Goal: Task Accomplishment & Management: Manage account settings

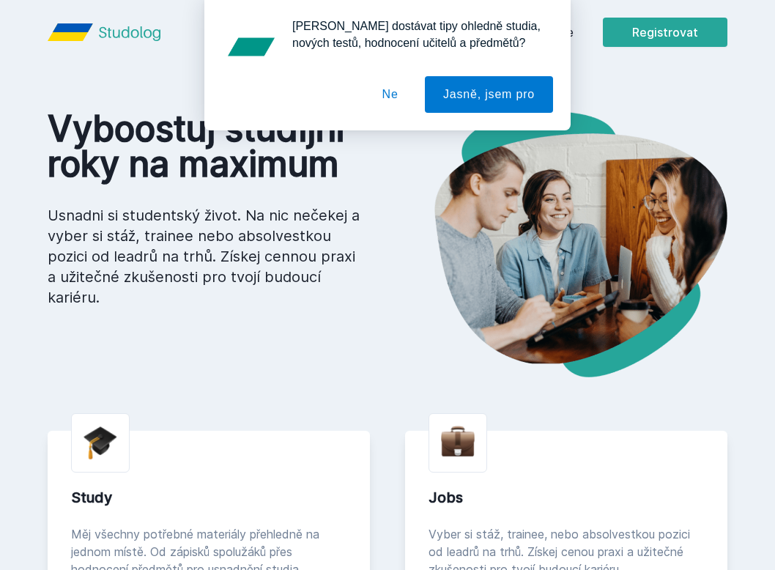
click at [387, 98] on button "Ne" at bounding box center [390, 94] width 53 height 37
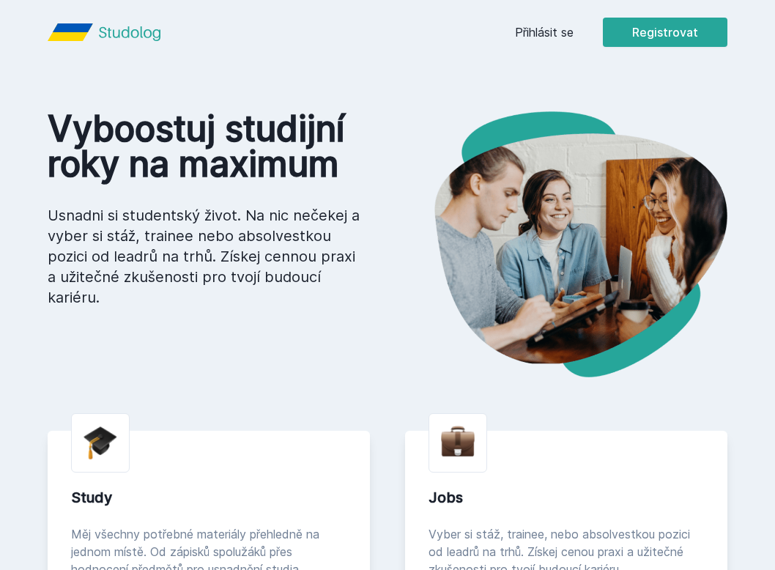
click at [550, 35] on link "Přihlásit se" at bounding box center [544, 32] width 59 height 18
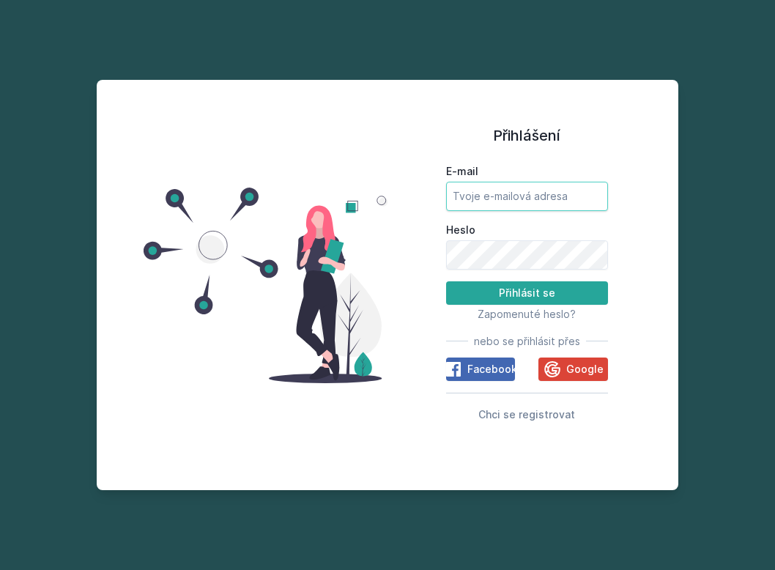
type input "[EMAIL_ADDRESS][DOMAIN_NAME]"
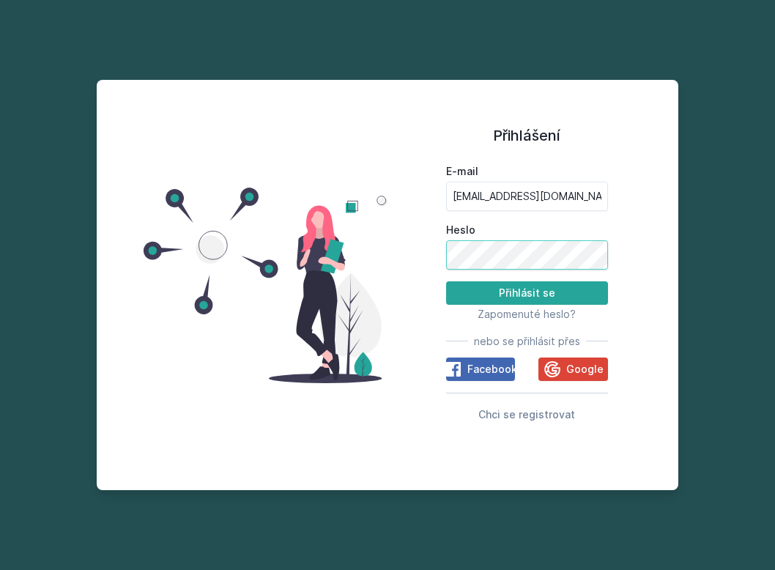
click at [526, 292] on button "Přihlásit se" at bounding box center [527, 292] width 162 height 23
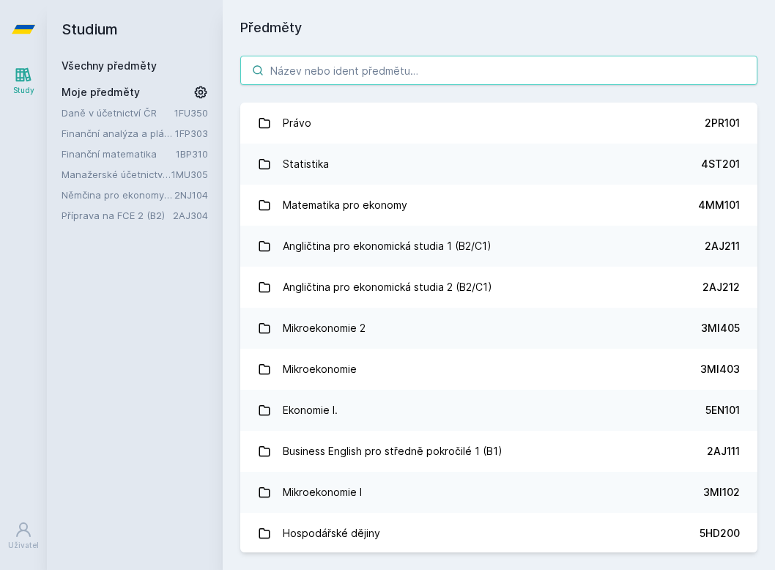
click at [288, 63] on input "search" at bounding box center [498, 70] width 517 height 29
paste input "Řízení lidských zdrojů"
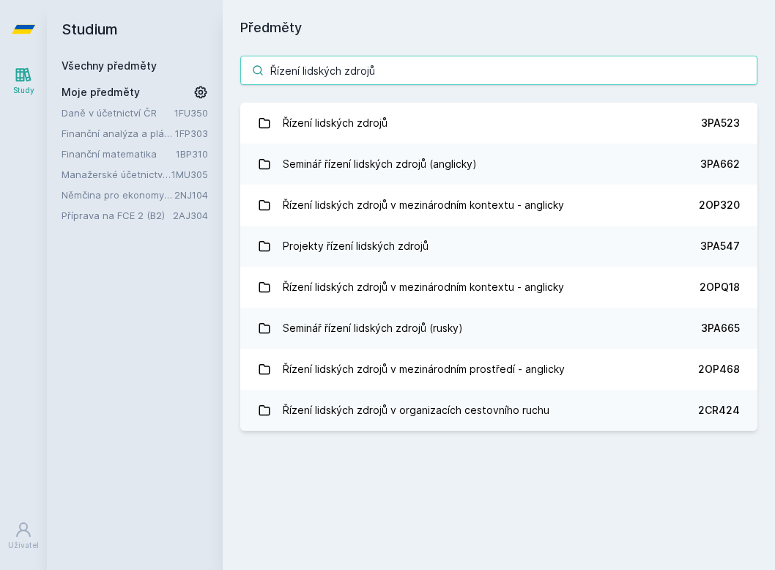
type input "Řízení lidských zdrojů"
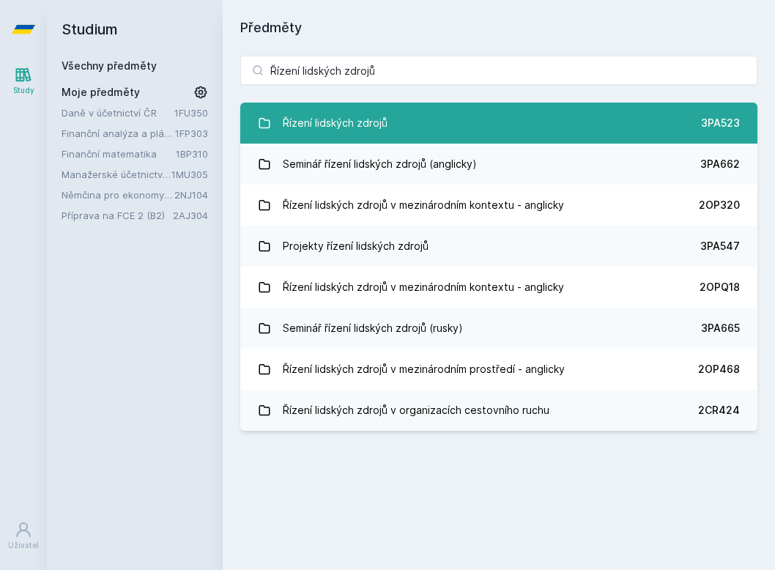
click at [396, 122] on link "Řízení lidských zdrojů 3PA523" at bounding box center [498, 122] width 517 height 41
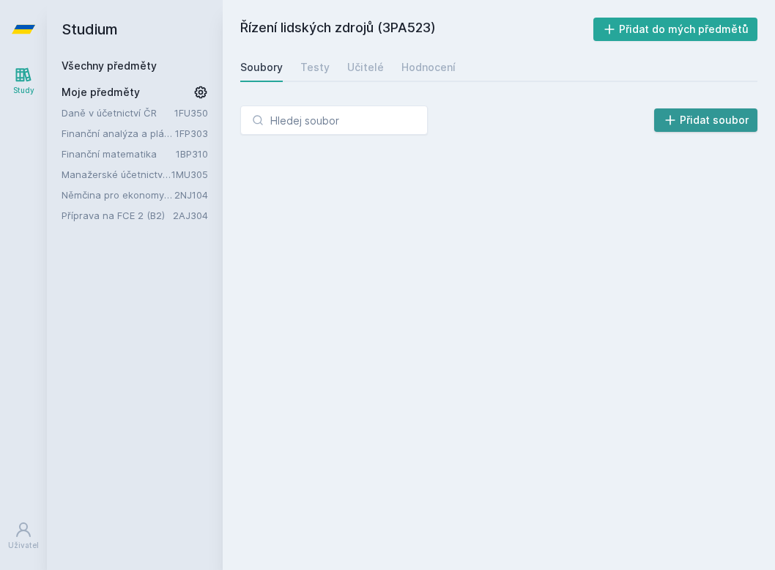
click at [698, 118] on button "Přidat soubor" at bounding box center [706, 119] width 104 height 23
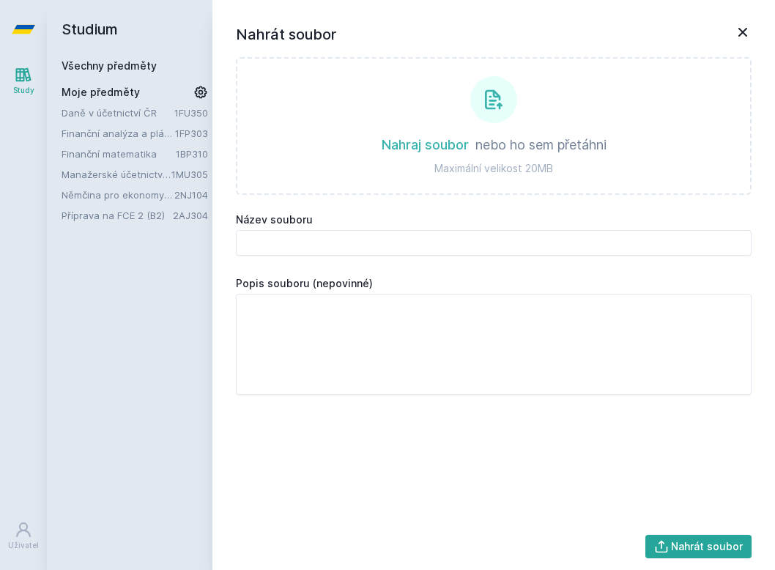
click at [757, 23] on div "Nahrát soubor Nahraj soubor nebo ho sem přetáhni Maximální velikost 20MB Název …" at bounding box center [493, 285] width 562 height 570
click at [750, 24] on icon at bounding box center [743, 32] width 18 height 18
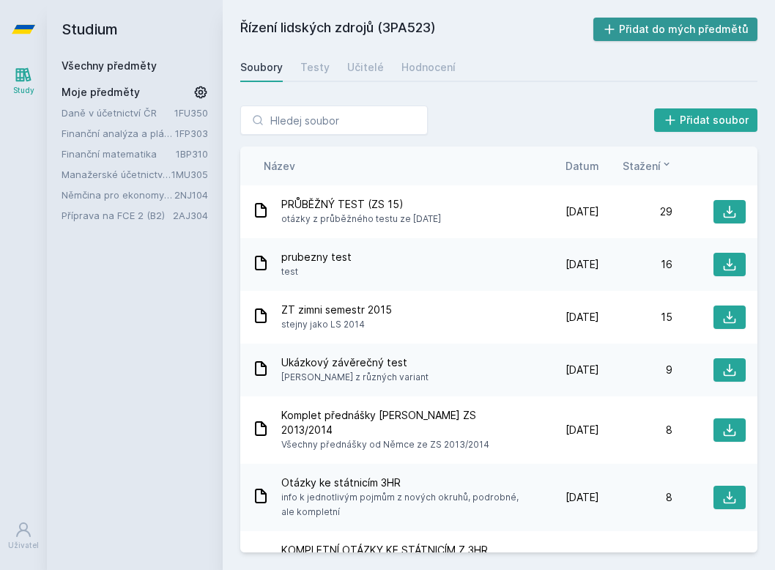
click at [678, 34] on button "Přidat do mých předmětů" at bounding box center [675, 29] width 165 height 23
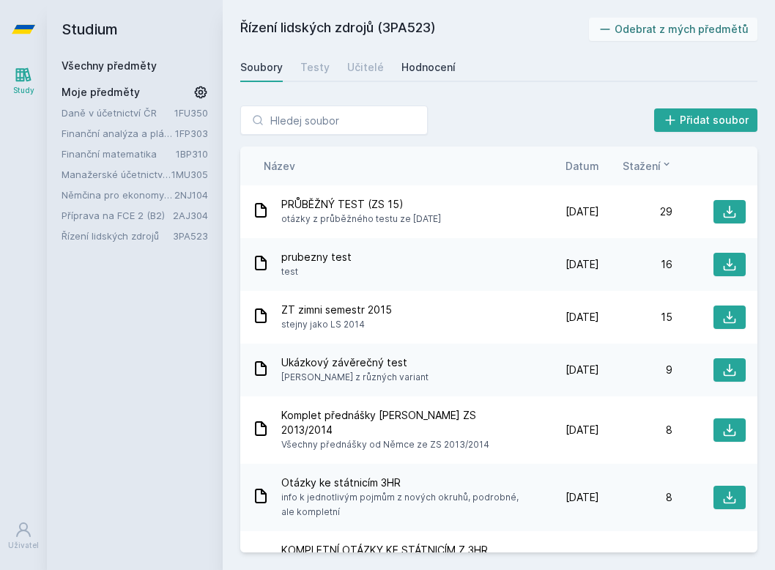
click at [401, 65] on div "Hodnocení" at bounding box center [428, 67] width 54 height 15
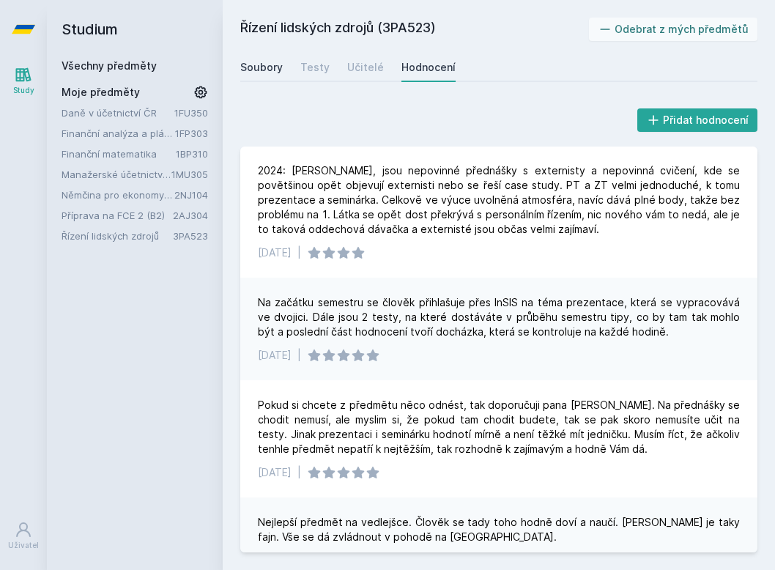
click at [264, 64] on div "Soubory" at bounding box center [261, 67] width 42 height 15
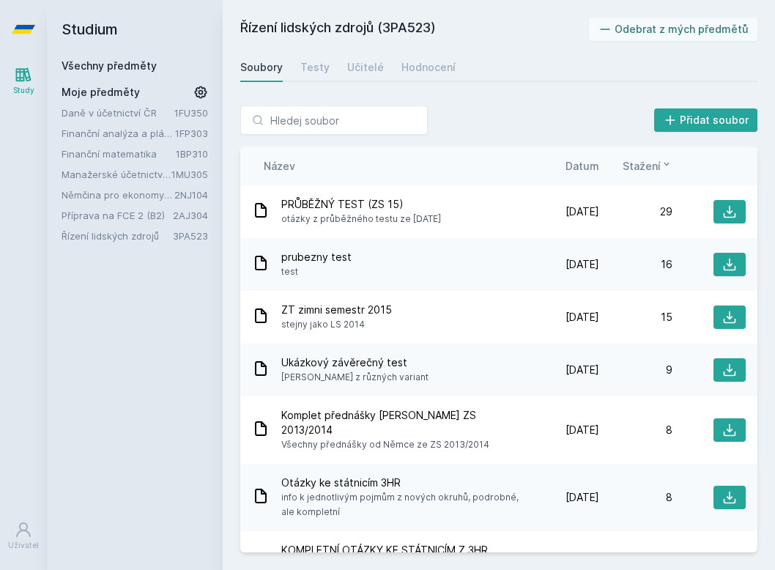
drag, startPoint x: 128, startPoint y: 64, endPoint x: 157, endPoint y: 64, distance: 29.3
click at [135, 61] on link "Všechny předměty" at bounding box center [108, 65] width 95 height 12
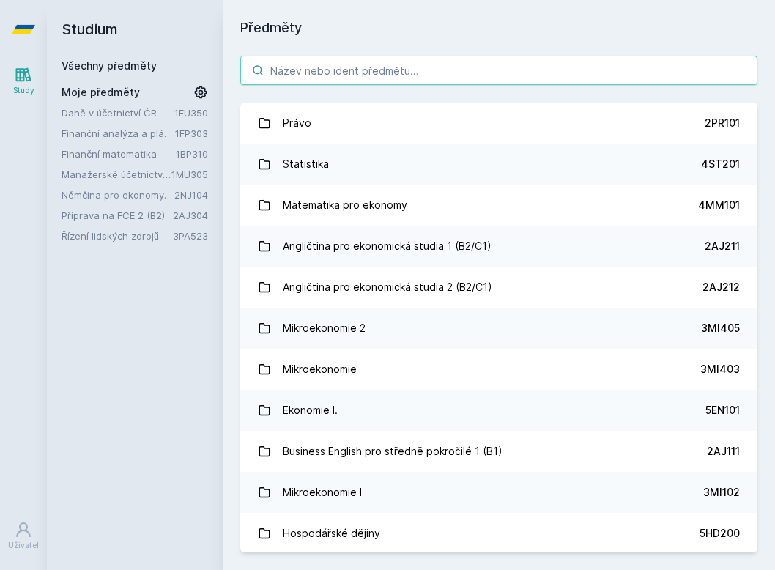
click at [345, 74] on input "search" at bounding box center [498, 70] width 517 height 29
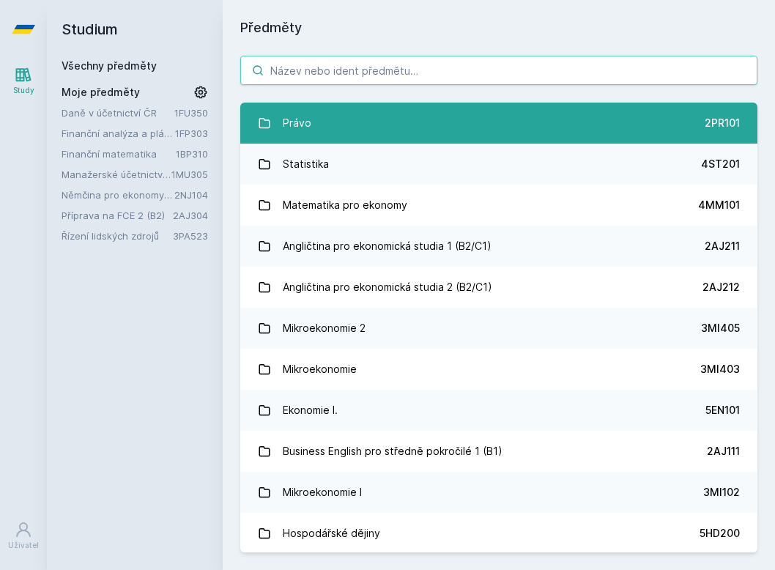
paste input "Řízení odměňování"
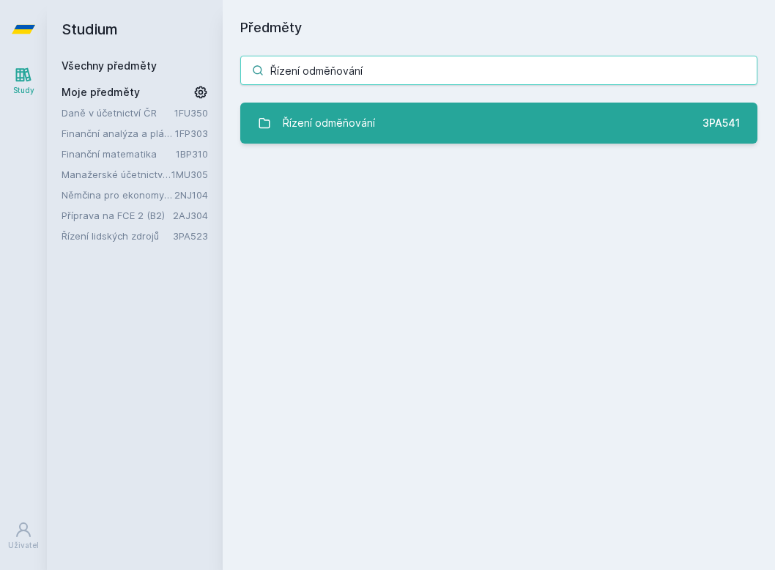
type input "Řízení odměňování"
click at [331, 116] on div "Řízení odměňování" at bounding box center [329, 122] width 92 height 29
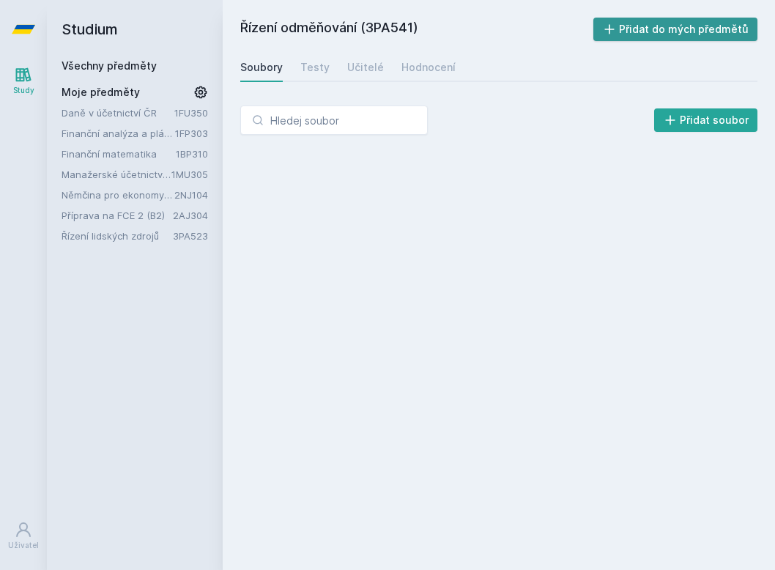
click at [665, 23] on button "Přidat do mých předmětů" at bounding box center [675, 29] width 165 height 23
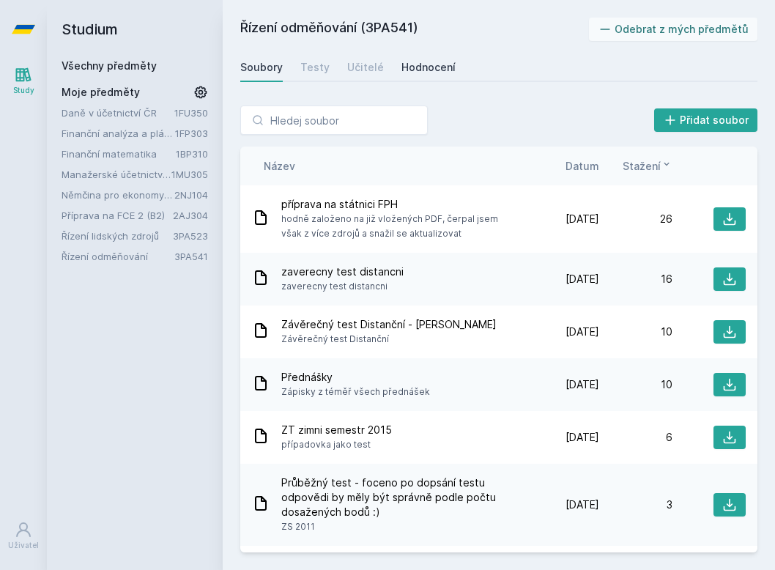
click at [442, 68] on div "Hodnocení" at bounding box center [428, 67] width 54 height 15
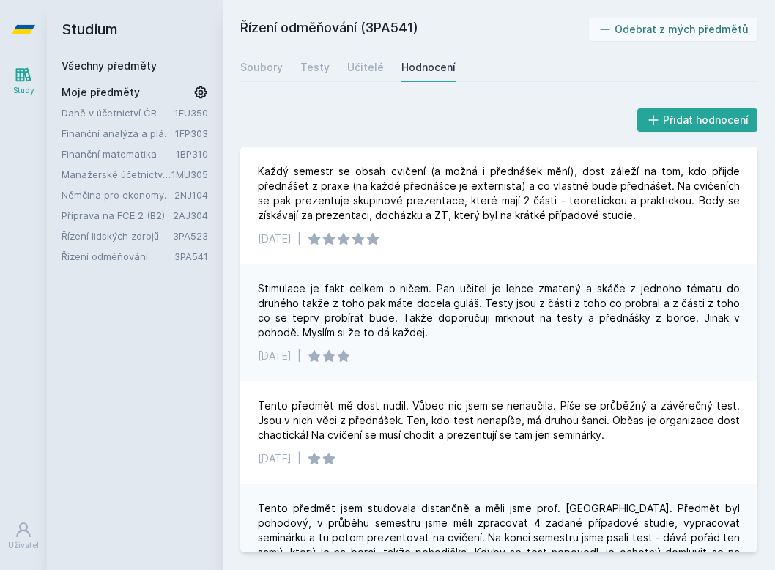
click at [144, 67] on link "Všechny předměty" at bounding box center [108, 65] width 95 height 12
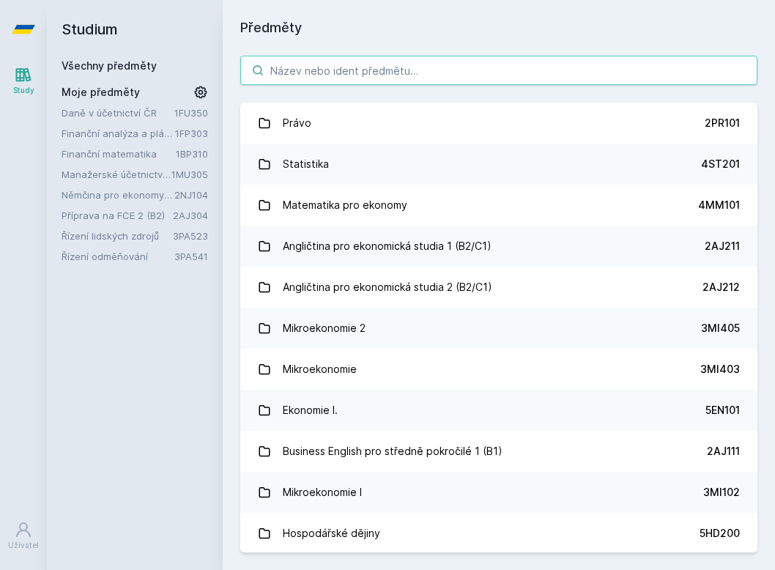
click at [321, 77] on input "search" at bounding box center [498, 70] width 517 height 29
paste input "Pracovní podmínky a pracovní vztahy"
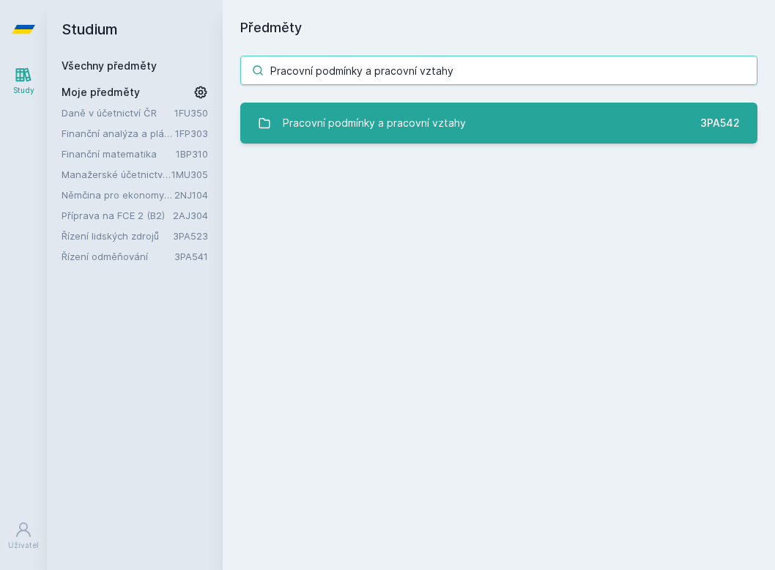
type input "Pracovní podmínky a pracovní vztahy"
click at [352, 121] on div "Pracovní podmínky a pracovní vztahy" at bounding box center [374, 122] width 183 height 29
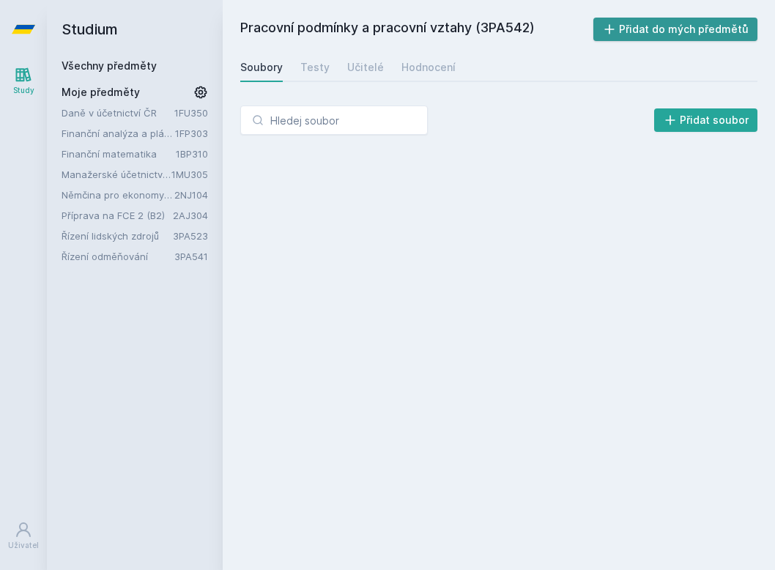
click at [634, 34] on button "Přidat do mých předmětů" at bounding box center [675, 29] width 165 height 23
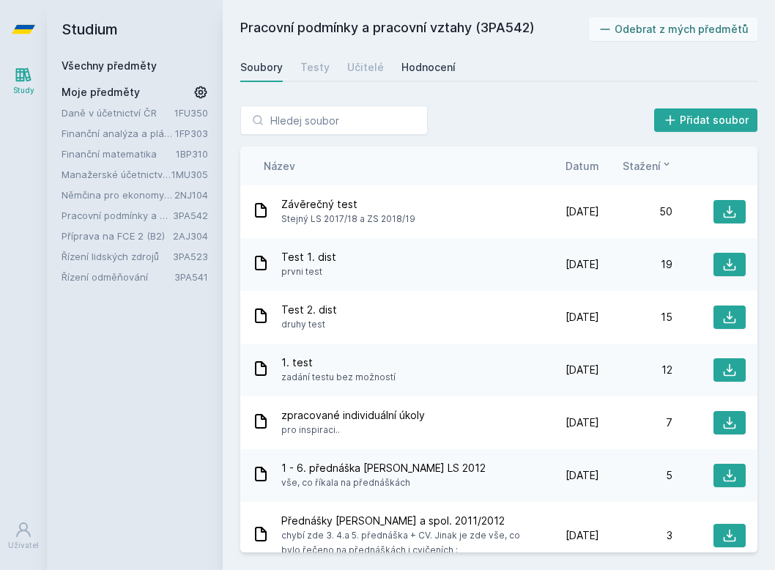
click at [417, 71] on div "Hodnocení" at bounding box center [428, 67] width 54 height 15
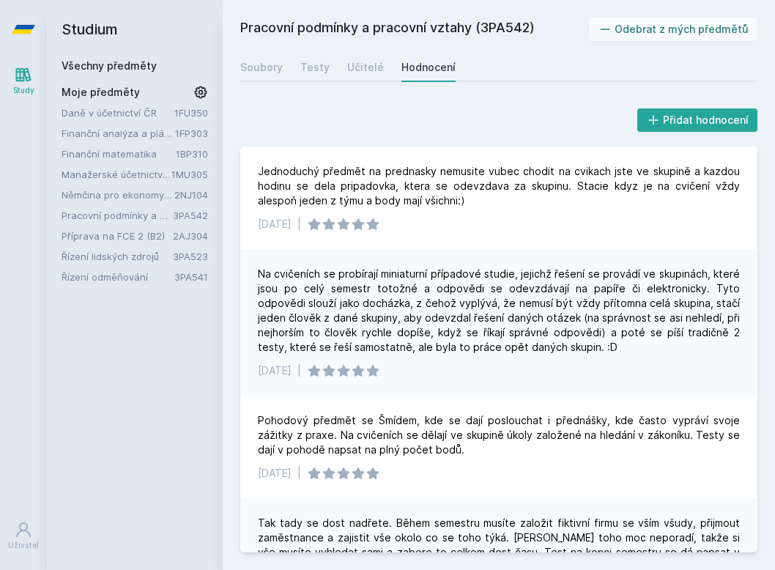
click at [158, 72] on div "Všechny předměty" at bounding box center [134, 66] width 146 height 15
click at [149, 67] on link "Všechny předměty" at bounding box center [108, 65] width 95 height 12
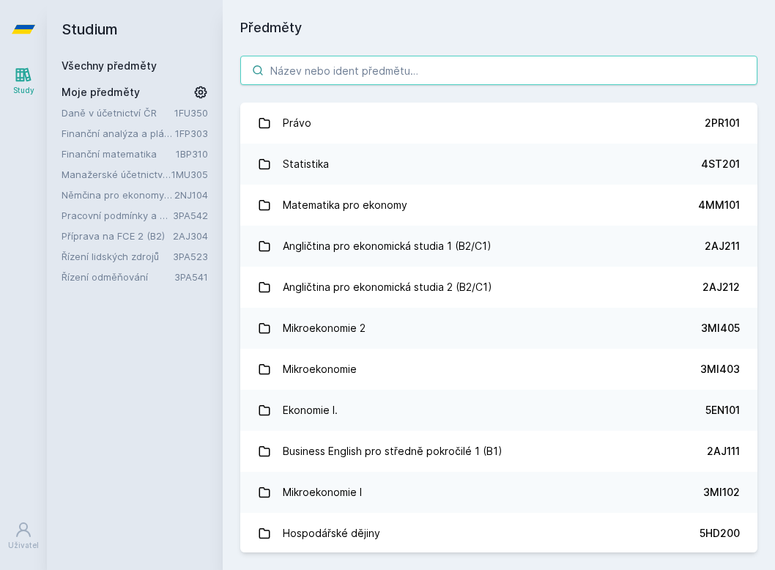
click at [311, 75] on input "search" at bounding box center [498, 70] width 517 height 29
paste input "Rozvoj zaměstnanců v organizaci"
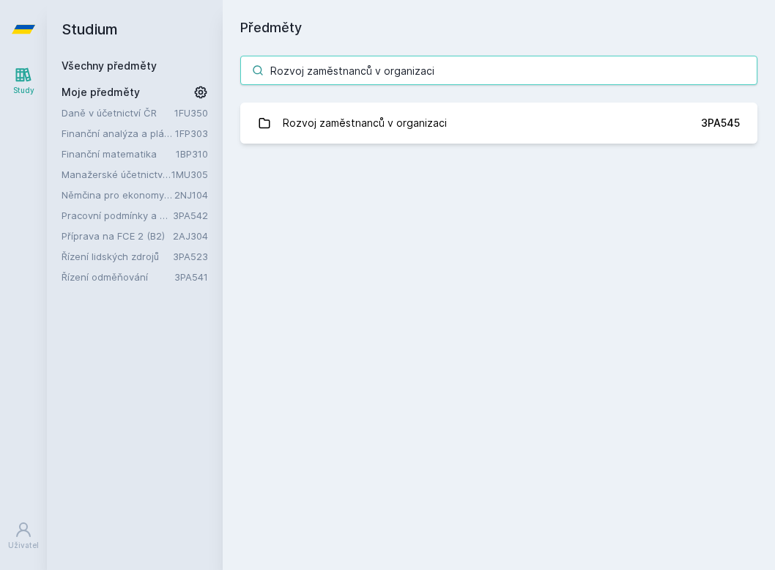
type input "Rozvoj zaměstnanců v organizaci"
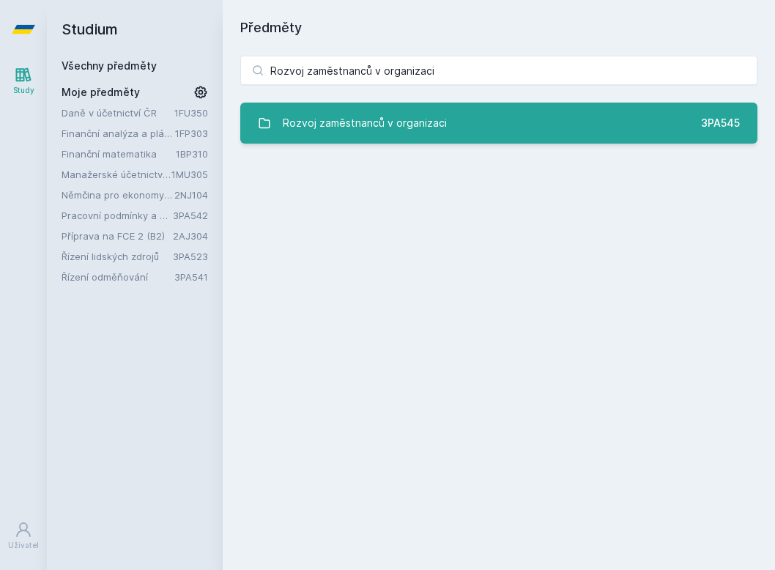
click at [333, 124] on div "Rozvoj zaměstnanců v organizaci" at bounding box center [365, 122] width 164 height 29
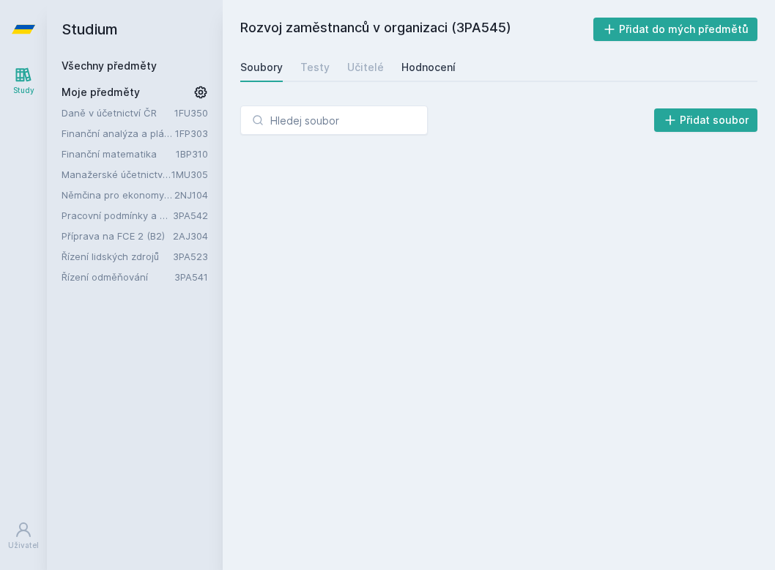
click at [436, 65] on div "Hodnocení" at bounding box center [428, 67] width 54 height 15
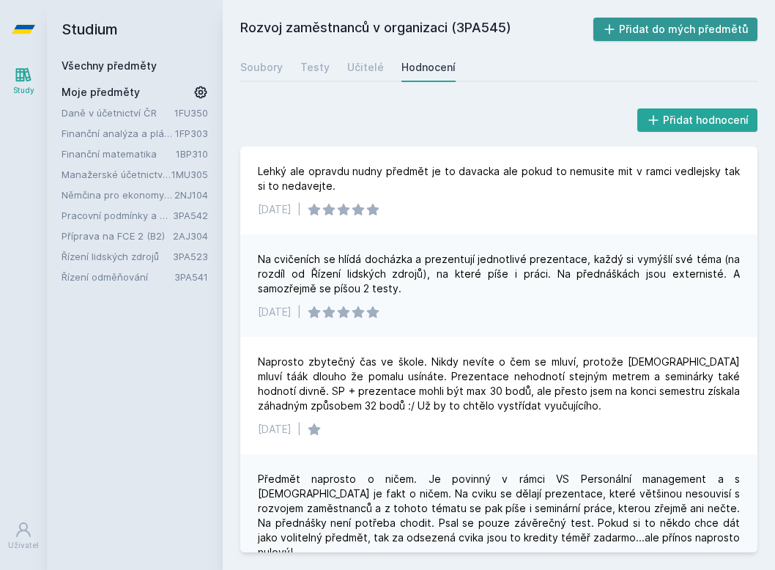
click at [667, 37] on button "Přidat do mých předmětů" at bounding box center [675, 29] width 165 height 23
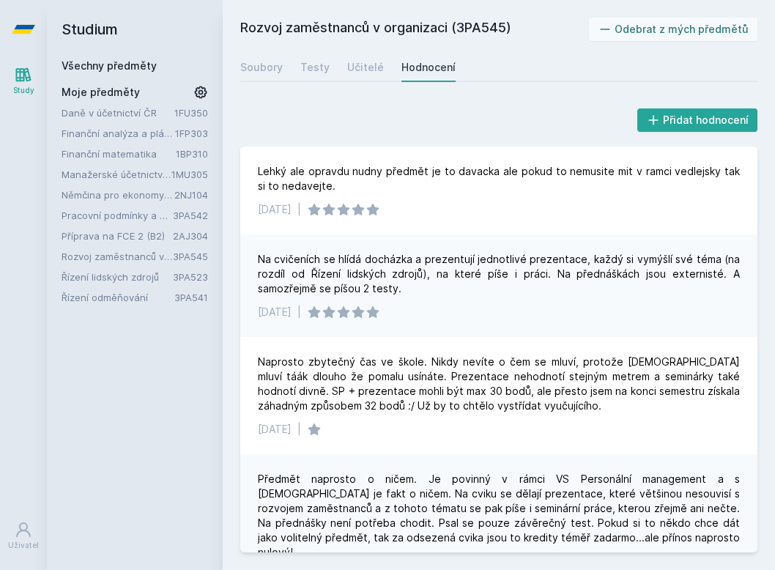
click at [134, 67] on link "Všechny předměty" at bounding box center [108, 65] width 95 height 12
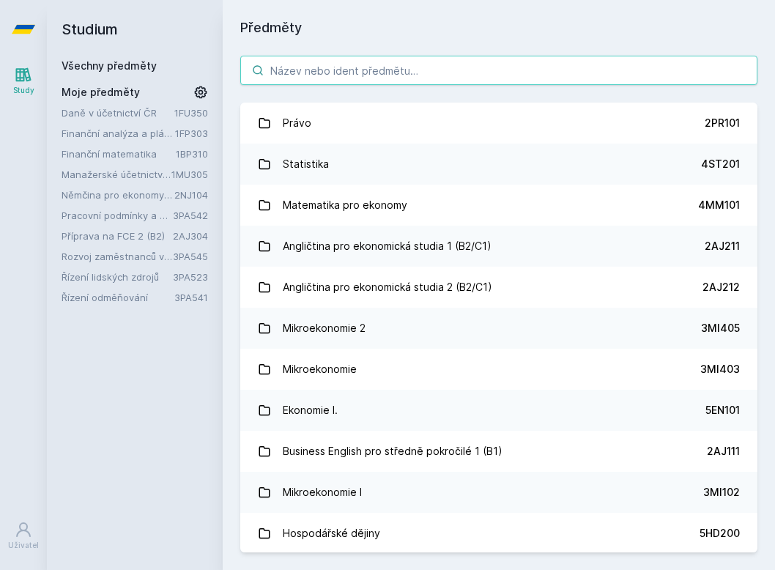
click at [327, 69] on input "search" at bounding box center [498, 70] width 517 height 29
paste input "Metody personální práce"
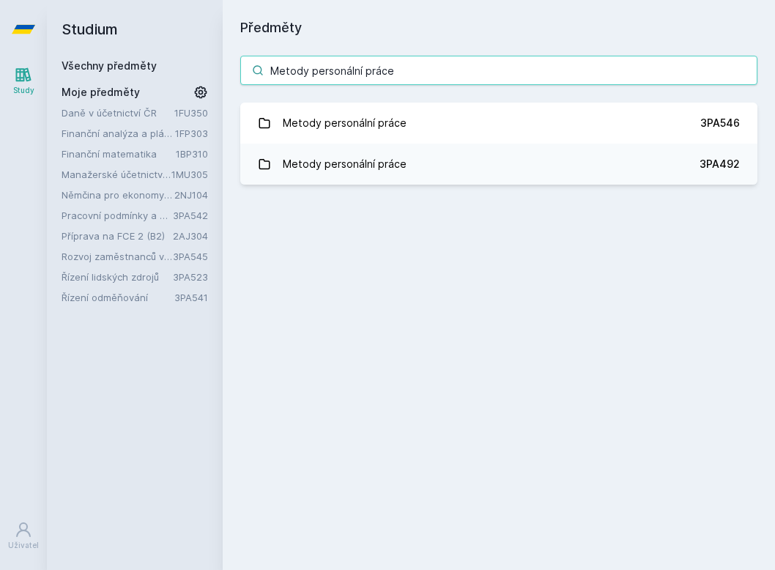
type input "Metody personální práce"
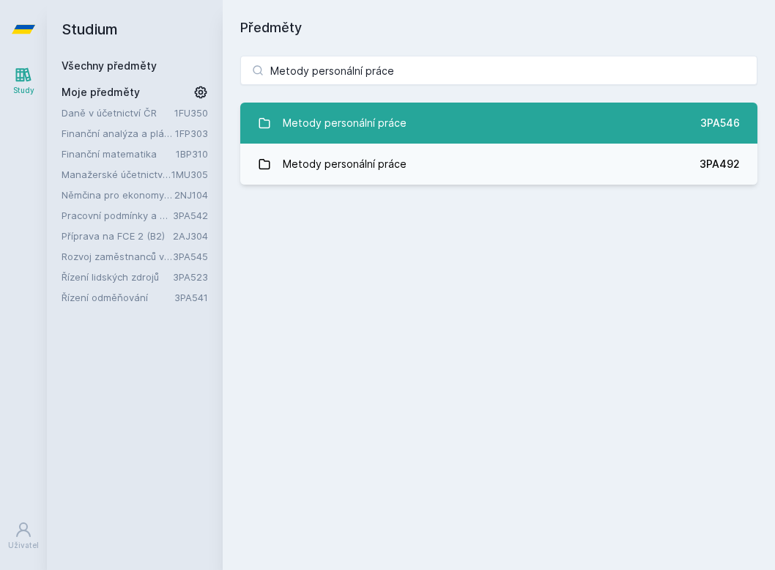
click at [368, 119] on div "Metody personální práce" at bounding box center [345, 122] width 124 height 29
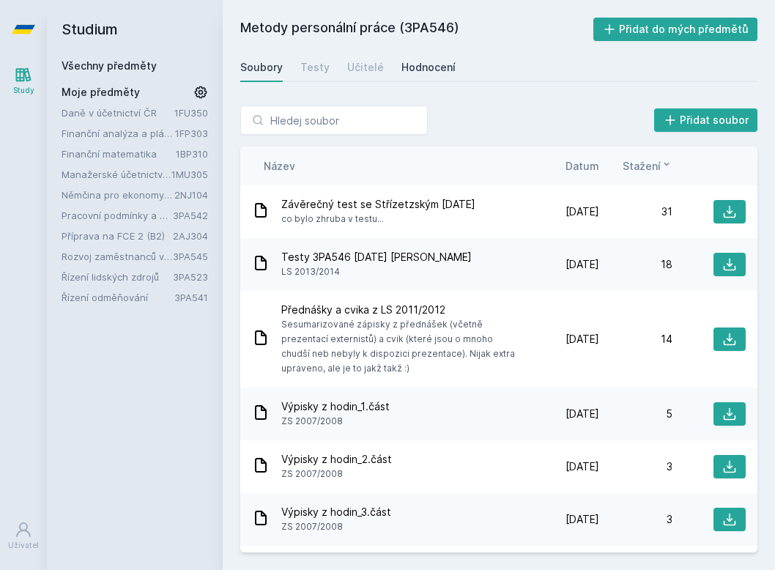
click at [424, 75] on link "Hodnocení" at bounding box center [428, 67] width 54 height 29
